Goal: Check status: Check status

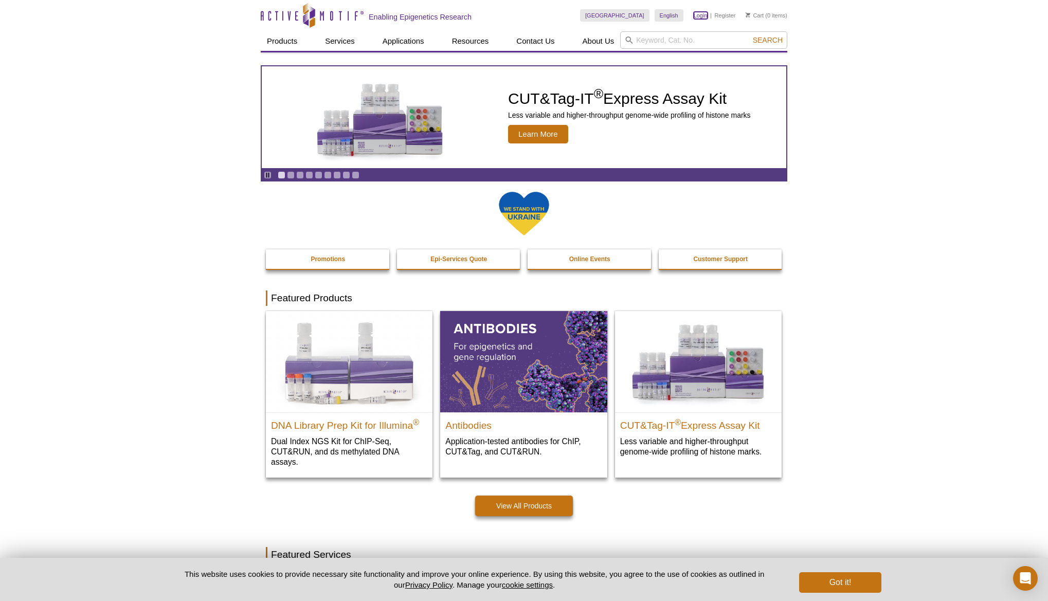
click at [694, 15] on link "Login" at bounding box center [701, 15] width 14 height 7
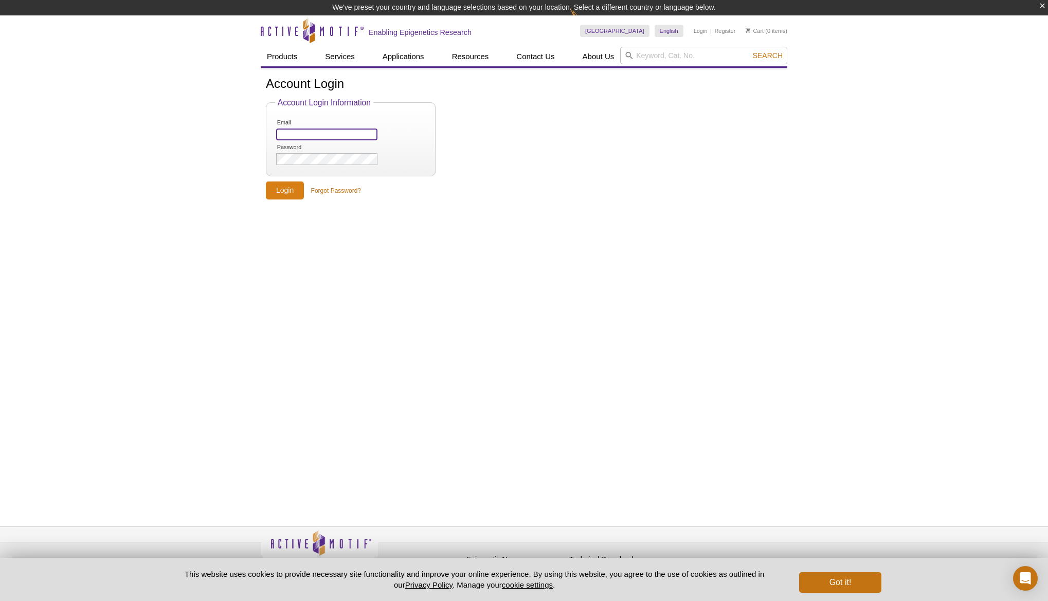
type input "[PERSON_NAME][EMAIL_ADDRESS][PERSON_NAME][DOMAIN_NAME]"
drag, startPoint x: 276, startPoint y: 189, endPoint x: 282, endPoint y: 191, distance: 7.0
click at [276, 189] on input "Login" at bounding box center [285, 191] width 38 height 18
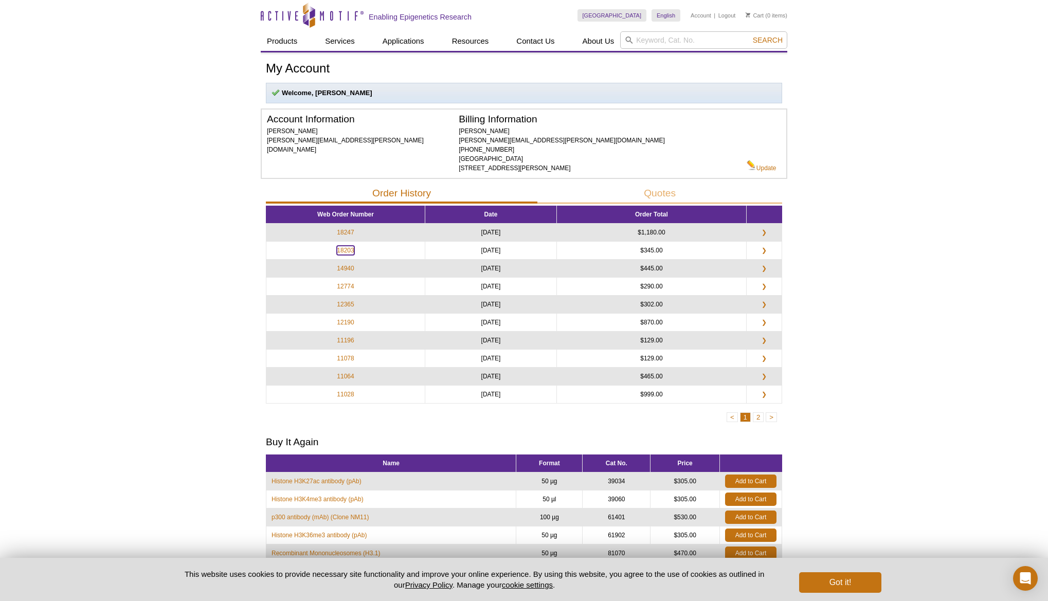
click at [348, 249] on link "18203" at bounding box center [345, 250] width 17 height 9
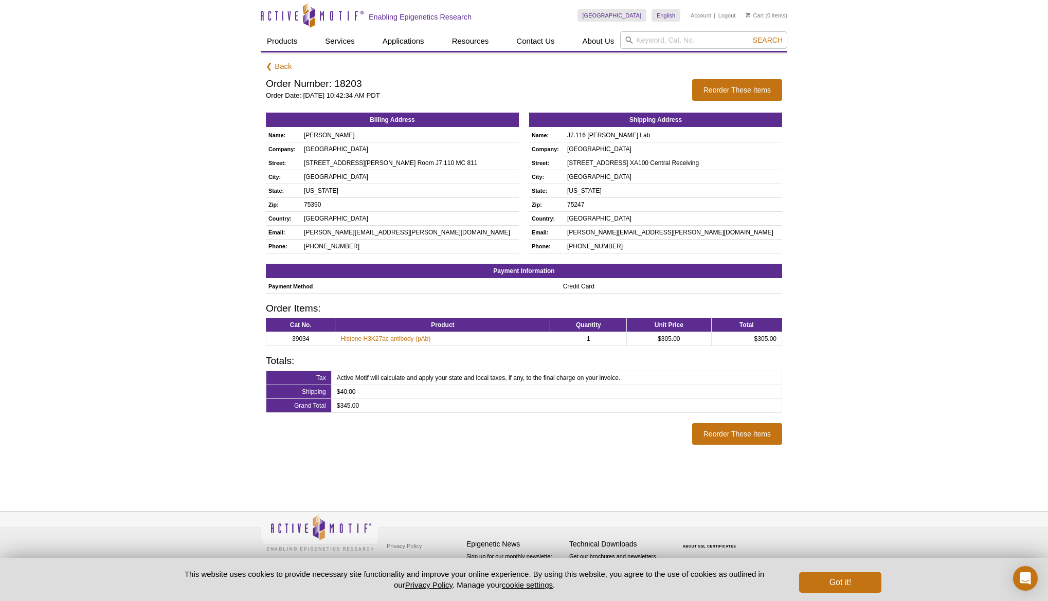
click at [923, 337] on div "Active Motif Logo Enabling Epigenetics Research 0 Search Skip to content Active…" at bounding box center [524, 300] width 1048 height 601
click at [816, 147] on div "Active Motif Logo Enabling Epigenetics Research 0 Search Skip to content Active…" at bounding box center [524, 300] width 1048 height 601
